Goal: Transaction & Acquisition: Purchase product/service

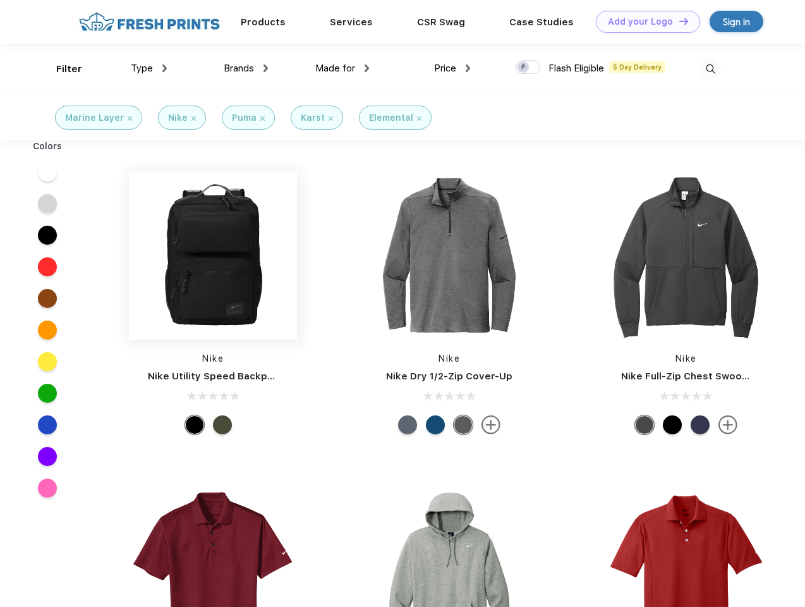
scroll to position [1, 0]
click at [643, 21] on link "Add your Logo Design Tool" at bounding box center [648, 22] width 104 height 22
click at [0, 0] on div "Design Tool" at bounding box center [0, 0] width 0 height 0
click at [678, 21] on link "Add your Logo Design Tool" at bounding box center [648, 22] width 104 height 22
click at [61, 69] on div "Filter" at bounding box center [69, 69] width 26 height 15
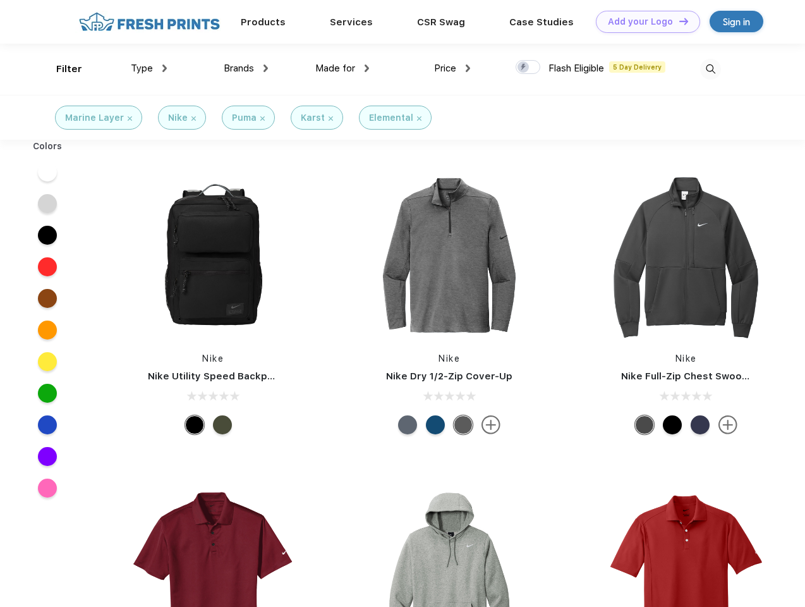
click at [149, 68] on span "Type" at bounding box center [142, 68] width 22 height 11
click at [246, 68] on span "Brands" at bounding box center [239, 68] width 30 height 11
click at [343, 68] on span "Made for" at bounding box center [335, 68] width 40 height 11
click at [453, 68] on span "Price" at bounding box center [445, 68] width 22 height 11
click at [528, 68] on div at bounding box center [528, 67] width 25 height 14
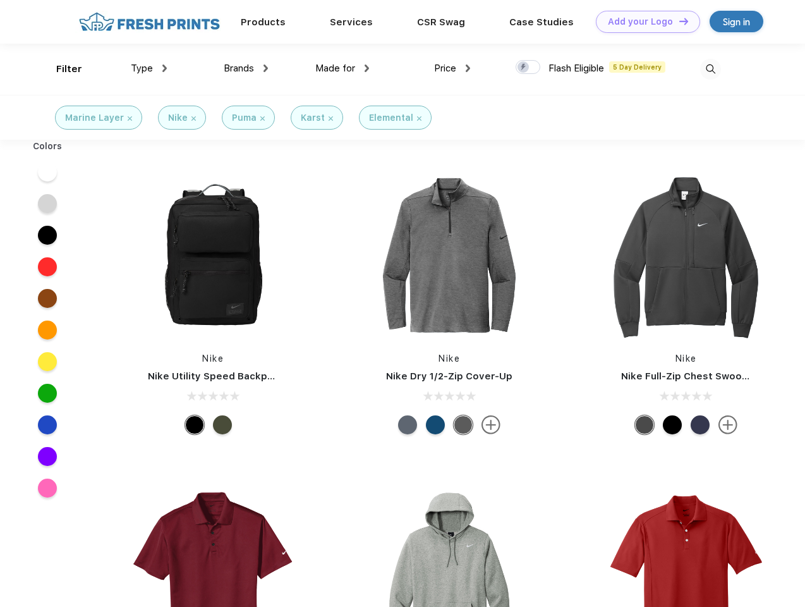
click at [524, 68] on input "checkbox" at bounding box center [520, 63] width 8 height 8
click at [710, 69] on img at bounding box center [710, 69] width 21 height 21
